Goal: Task Accomplishment & Management: Use online tool/utility

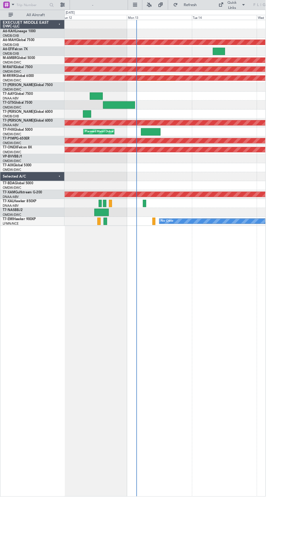
click at [134, 112] on div at bounding box center [184, 108] width 225 height 10
click at [146, 102] on div at bounding box center [184, 98] width 225 height 10
click at [141, 104] on div at bounding box center [184, 108] width 225 height 10
click at [137, 115] on div "EGSS" at bounding box center [142, 116] width 16 height 4
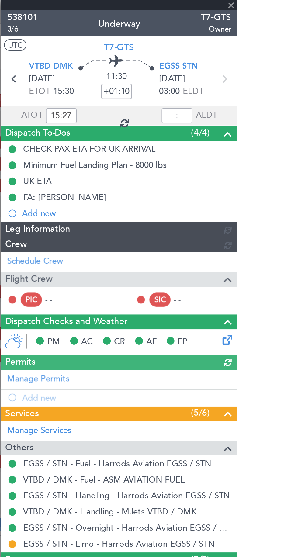
type input "Dherander Fithani (DHF)"
type input "7427"
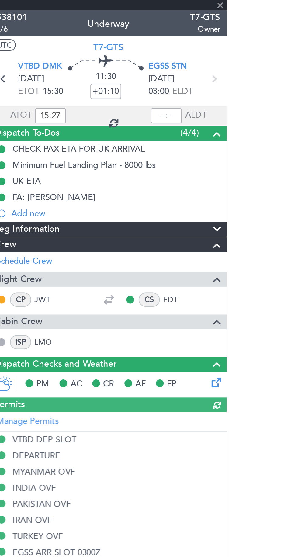
click at [270, 52] on div at bounding box center [269, 54] width 15 height 7
click at [269, 53] on div at bounding box center [269, 54] width 15 height 7
click at [271, 49] on section "VTBD DMK [DATE] ETOT 15:30 11:30 +01:10 EGSS STN [DATE] 03:00 ELDT" at bounding box center [242, 38] width 112 height 24
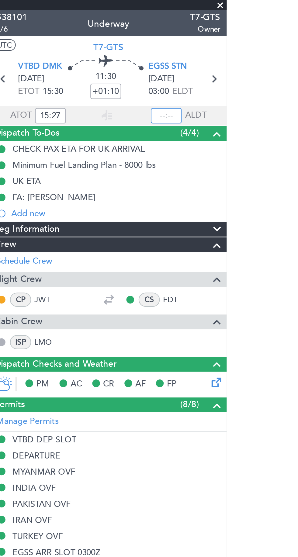
click at [268, 55] on input "text" at bounding box center [269, 54] width 15 height 7
type input "03:02"
